Goal: Information Seeking & Learning: Find specific fact

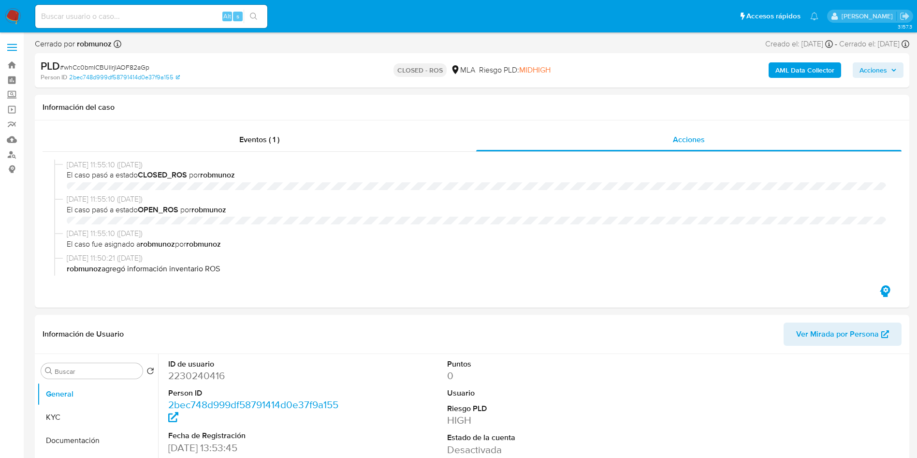
select select "10"
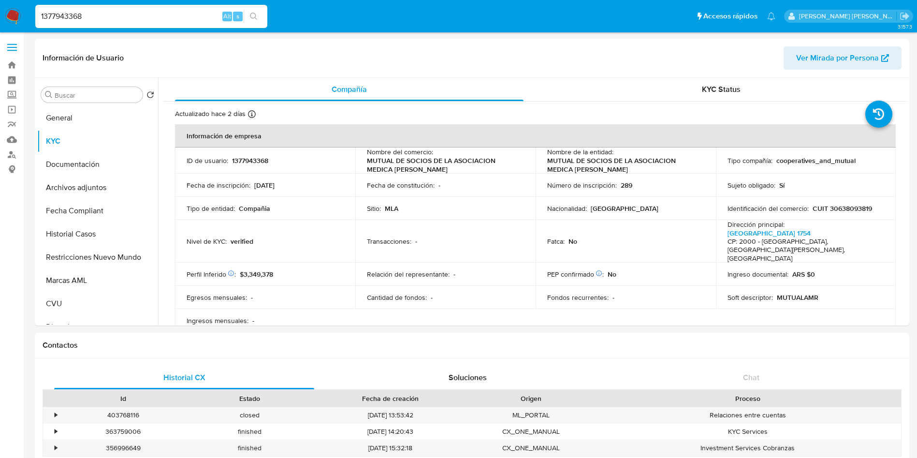
select select "25"
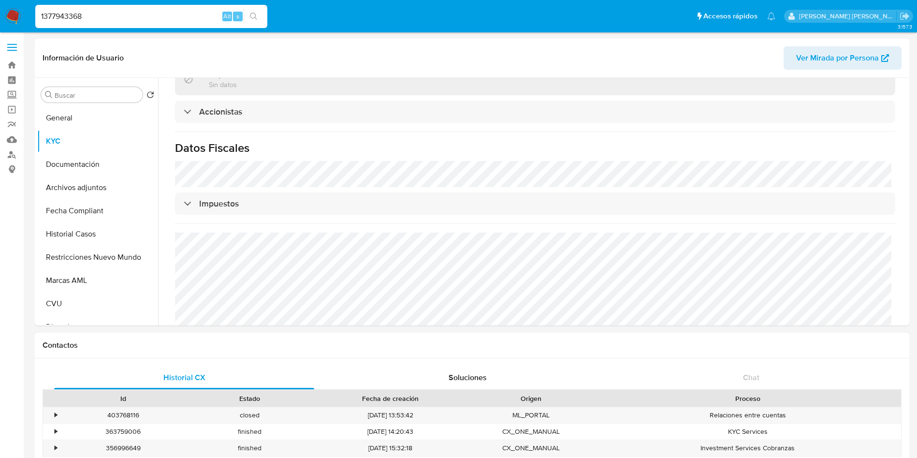
drag, startPoint x: 97, startPoint y: 11, endPoint x: 33, endPoint y: 23, distance: 65.1
click at [8, 24] on nav "Pausado Ver notificaciones 1377943368 Alt s Accesos rápidos Presiona las siguie…" at bounding box center [458, 16] width 917 height 32
paste input "99497055"
type input "1399497055"
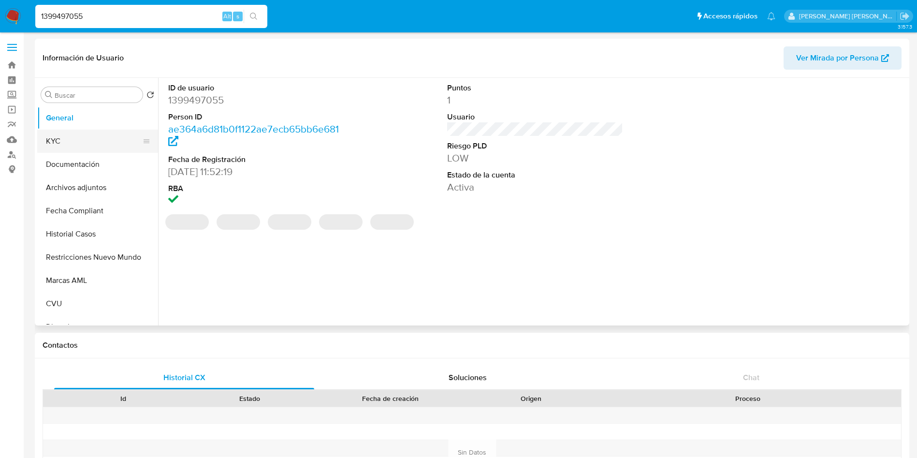
select select "10"
click at [74, 141] on button "KYC" at bounding box center [93, 141] width 113 height 23
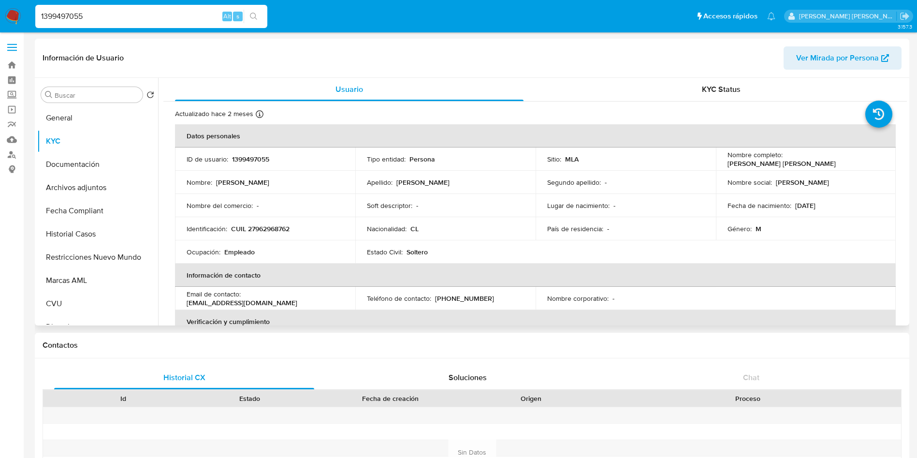
drag, startPoint x: 110, startPoint y: 17, endPoint x: 119, endPoint y: 74, distance: 57.3
paste input "15860398"
type input "1158603985"
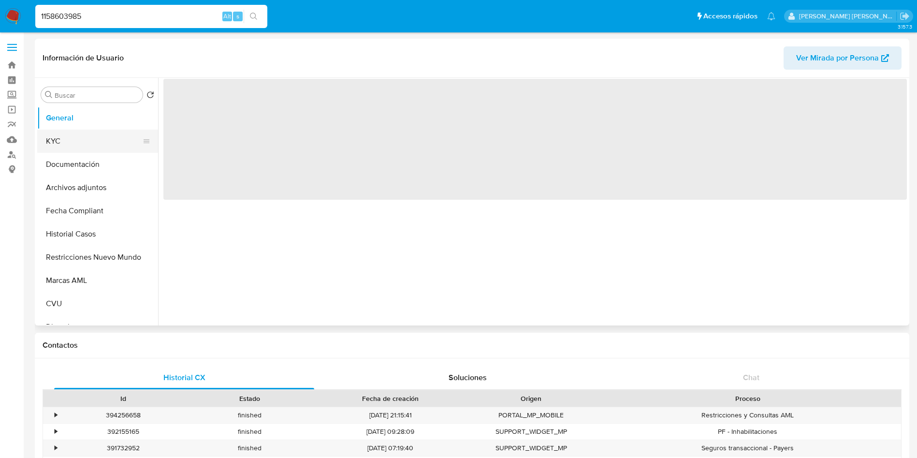
click at [87, 145] on button "KYC" at bounding box center [93, 141] width 113 height 23
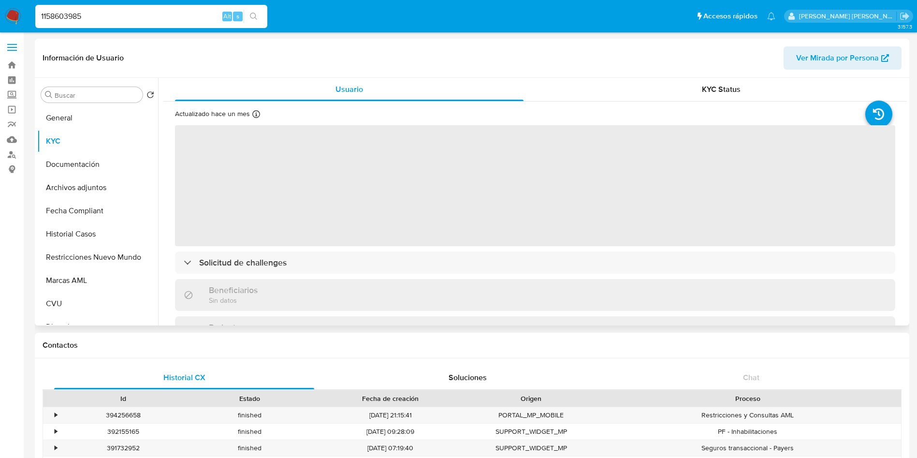
select select "10"
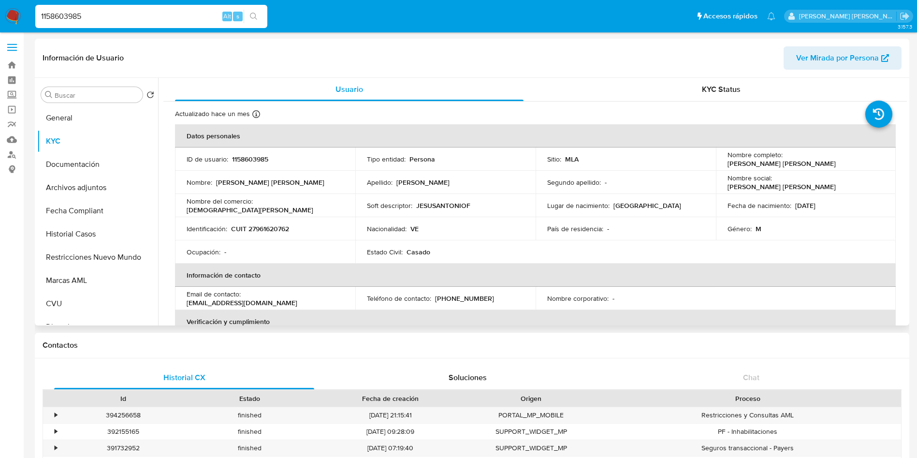
drag, startPoint x: 413, startPoint y: 183, endPoint x: 395, endPoint y: 183, distance: 17.9
click at [395, 183] on div "Apellido : Freites Mejias" at bounding box center [445, 182] width 157 height 9
drag, startPoint x: 307, startPoint y: 229, endPoint x: 230, endPoint y: 228, distance: 76.9
click at [230, 228] on div "Identificación : CUIT 27961620762" at bounding box center [265, 228] width 157 height 9
drag, startPoint x: 451, startPoint y: 185, endPoint x: 397, endPoint y: 186, distance: 54.2
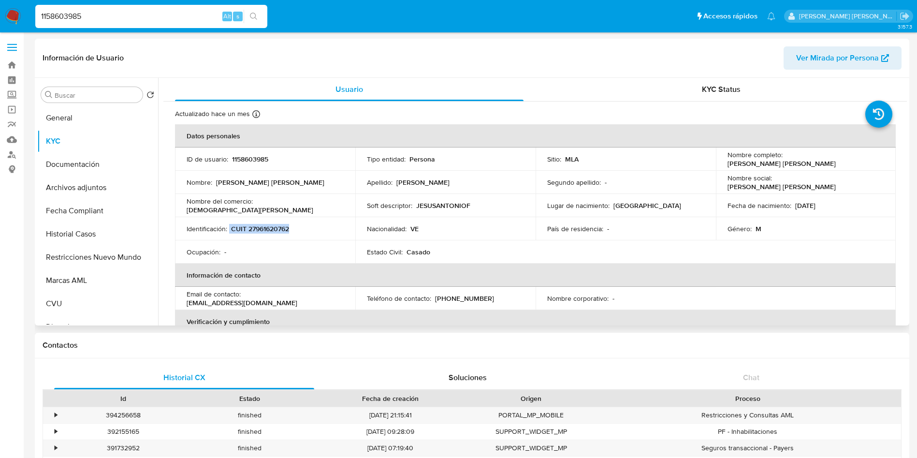
click at [397, 186] on div "Apellido : Freites Mejias" at bounding box center [445, 182] width 157 height 9
copy p "Freites Mejias"
click at [92, 208] on button "Fecha Compliant" at bounding box center [93, 210] width 113 height 23
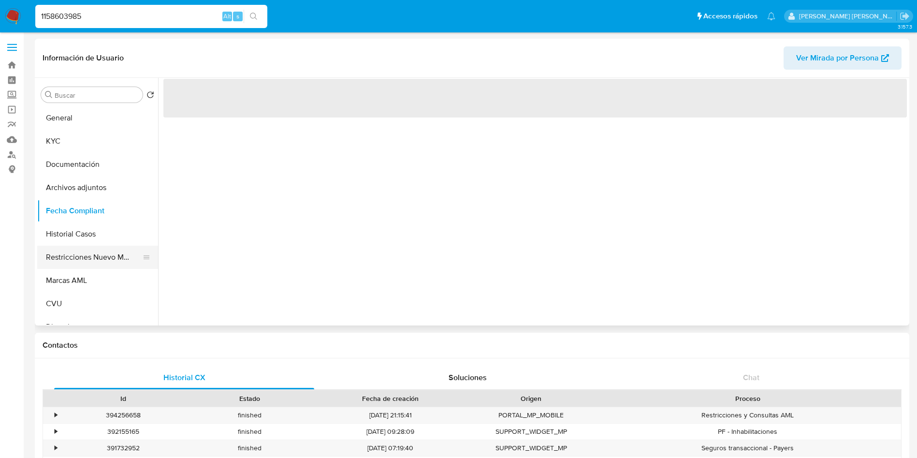
click at [86, 251] on button "Restricciones Nuevo Mundo" at bounding box center [93, 257] width 113 height 23
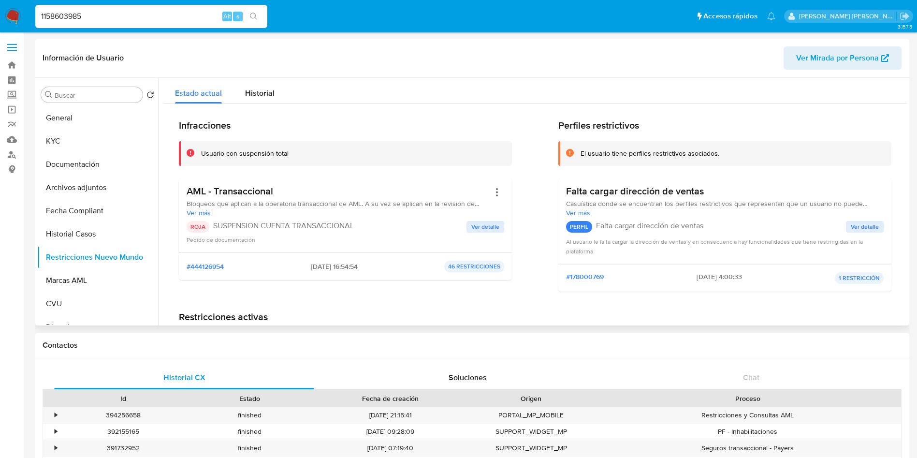
drag, startPoint x: 335, startPoint y: 263, endPoint x: 298, endPoint y: 266, distance: 36.9
click at [298, 266] on div "#444126954 2025-07-03 - 16:54:54 46 RESTRICCIONES" at bounding box center [346, 267] width 318 height 12
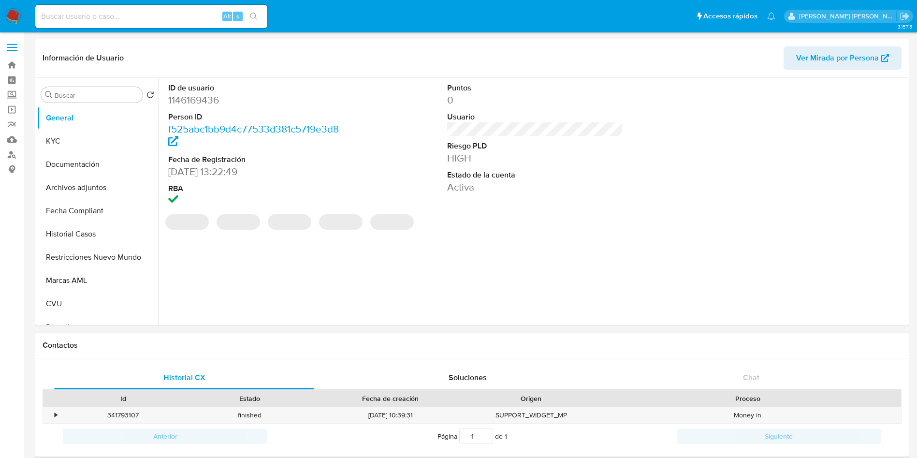
select select "10"
click at [461, 280] on div "ID de usuario 1146169436 Person ID f525abc1bb9d4c77533d381c5719e3d8 Fecha de Re…" at bounding box center [532, 202] width 749 height 248
